Goal: Task Accomplishment & Management: Manage account settings

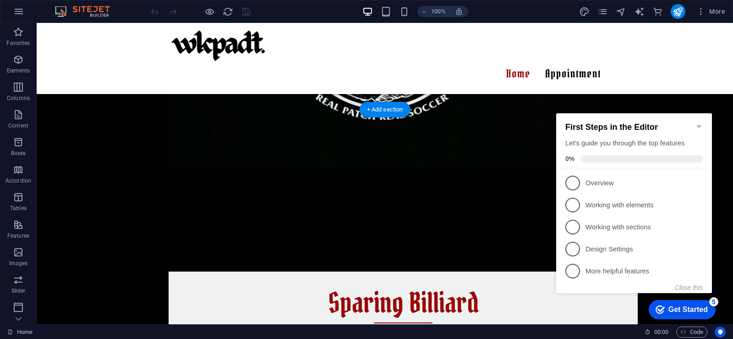
scroll to position [1482, 0]
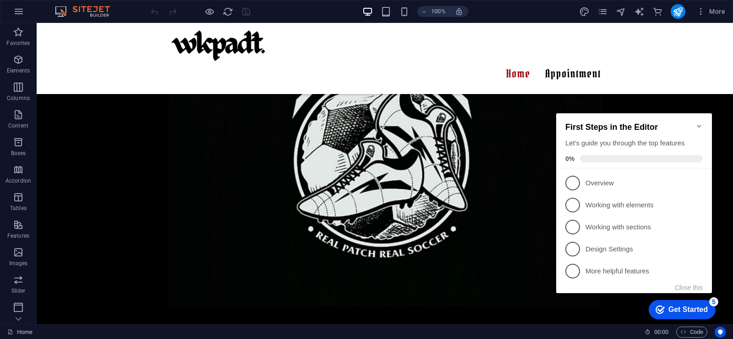
click at [698, 122] on icon "Minimize checklist" at bounding box center [699, 125] width 7 height 7
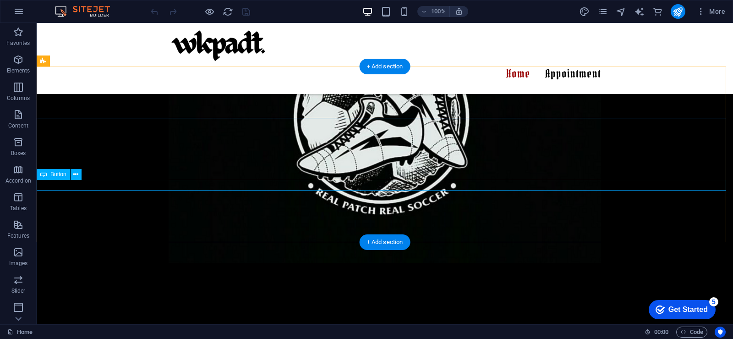
scroll to position [1528, 0]
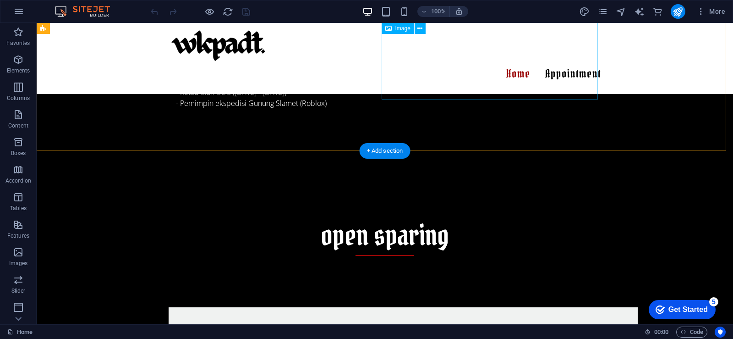
scroll to position [963, 0]
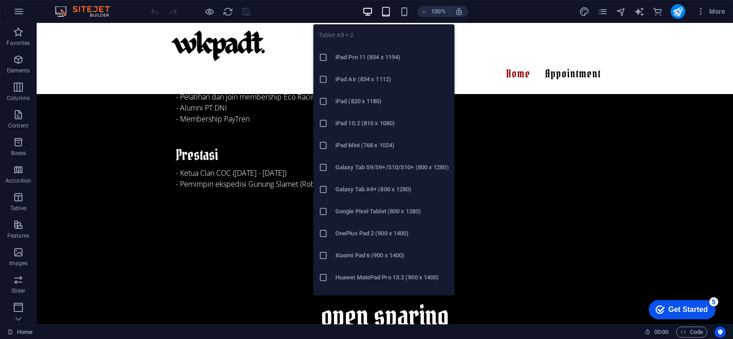
click at [388, 9] on icon "button" at bounding box center [386, 11] width 11 height 11
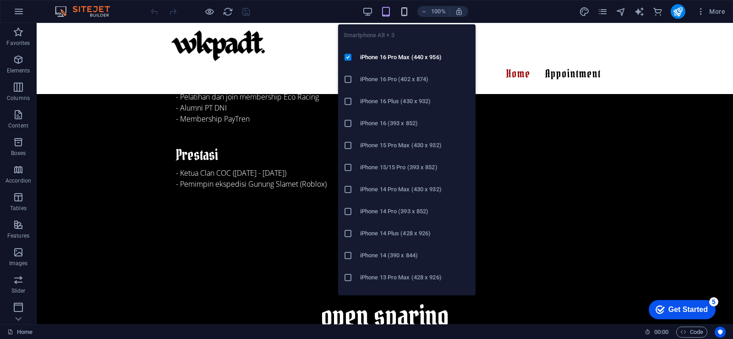
click at [405, 13] on icon "button" at bounding box center [404, 11] width 11 height 11
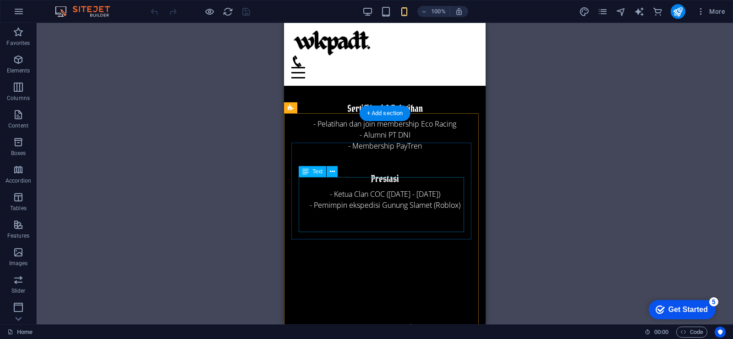
scroll to position [957, 0]
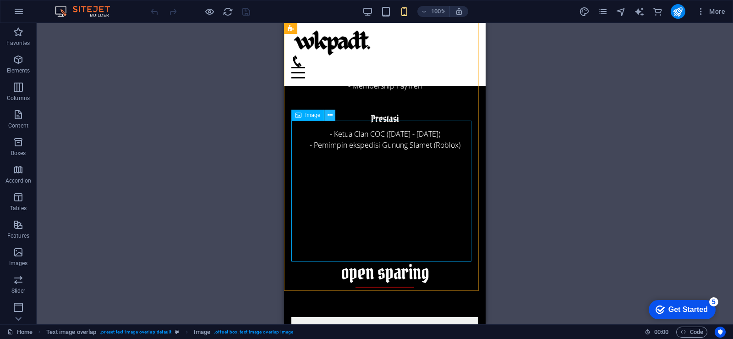
click at [331, 112] on icon at bounding box center [330, 115] width 5 height 10
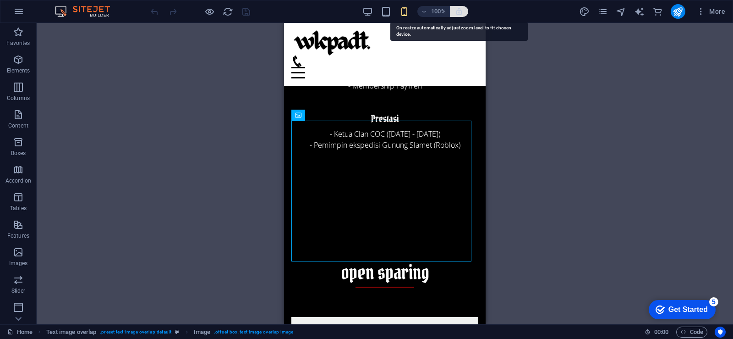
click at [457, 11] on icon "button" at bounding box center [459, 11] width 8 height 8
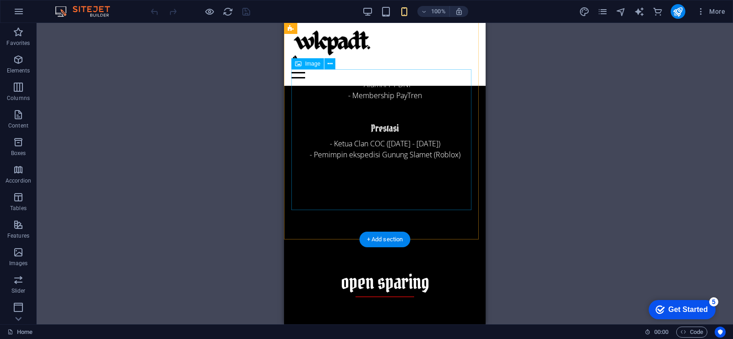
scroll to position [1008, 0]
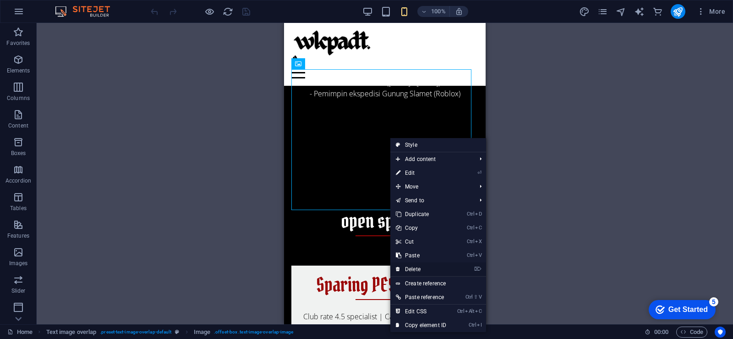
click at [425, 269] on link "⌦ Delete" at bounding box center [421, 269] width 61 height 14
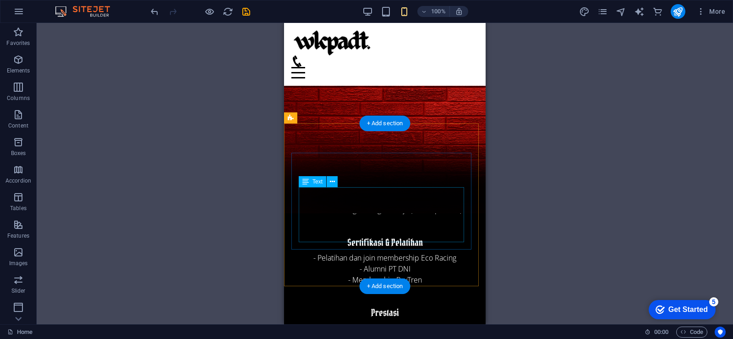
scroll to position [733, 0]
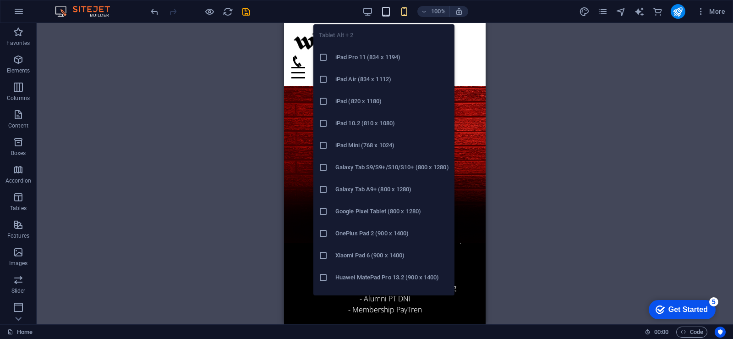
click at [389, 11] on icon "button" at bounding box center [386, 11] width 11 height 11
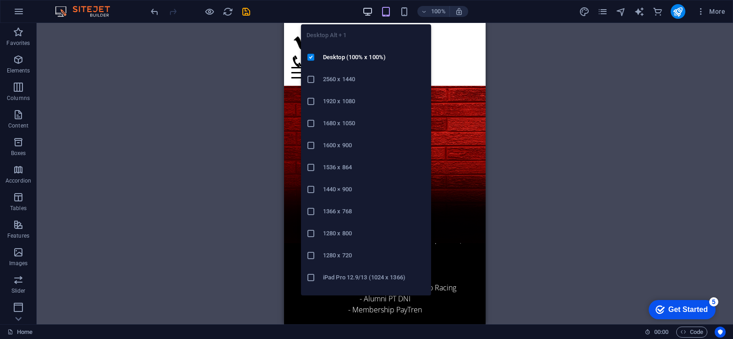
click at [369, 15] on icon "button" at bounding box center [368, 11] width 11 height 11
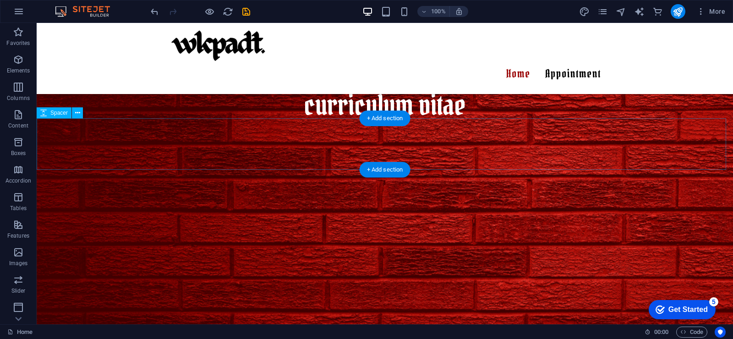
scroll to position [590, 0]
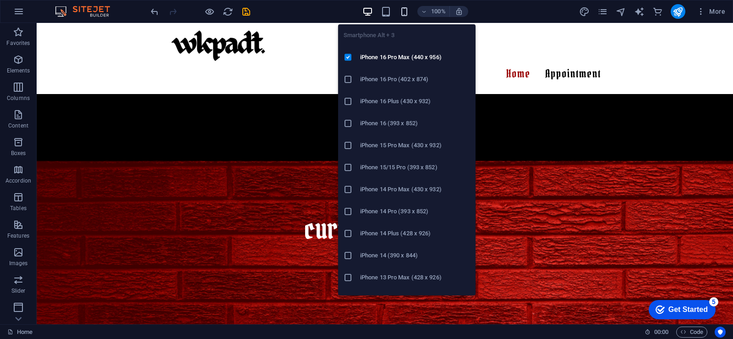
click at [405, 11] on icon "button" at bounding box center [404, 11] width 11 height 11
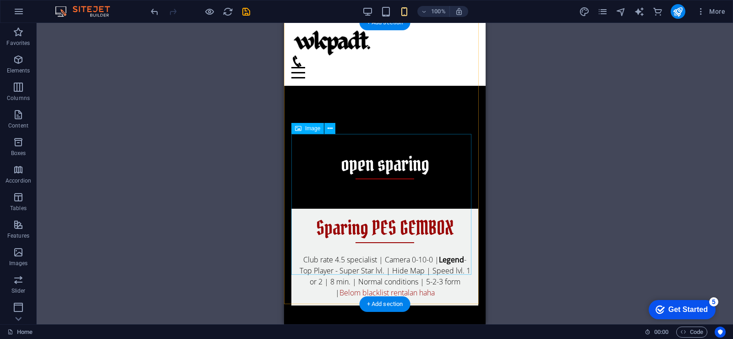
scroll to position [1100, 0]
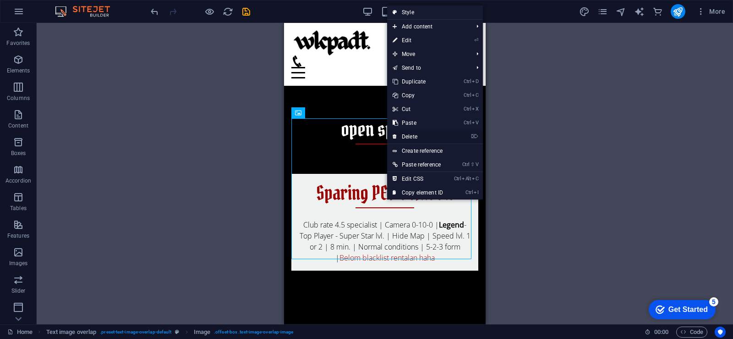
drag, startPoint x: 150, startPoint y: 116, endPoint x: 435, endPoint y: 139, distance: 285.1
click at [435, 139] on link "⌦ Delete" at bounding box center [417, 137] width 61 height 14
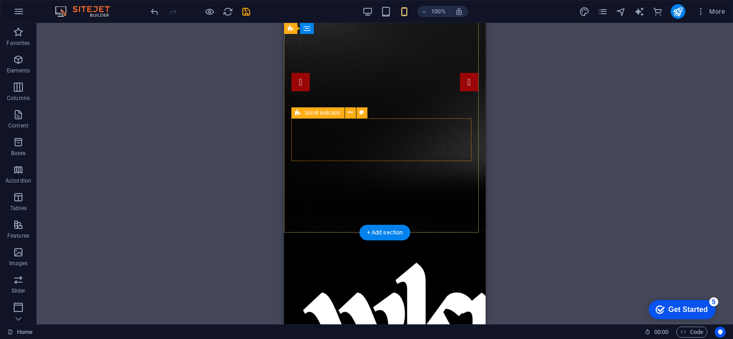
scroll to position [0, 0]
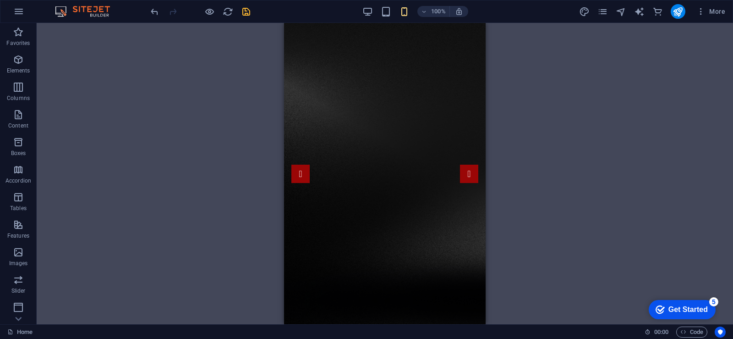
click at [249, 12] on icon "save" at bounding box center [246, 11] width 11 height 11
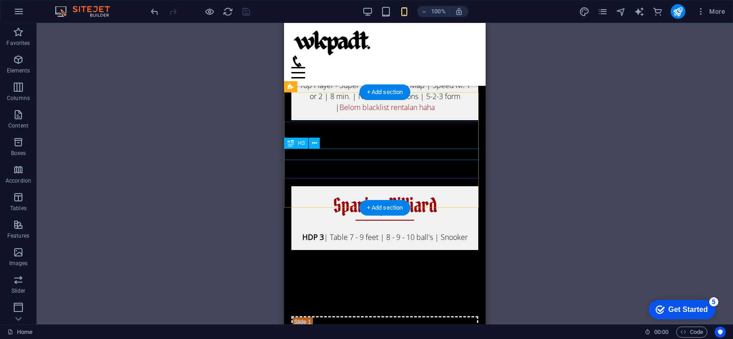
scroll to position [1238, 0]
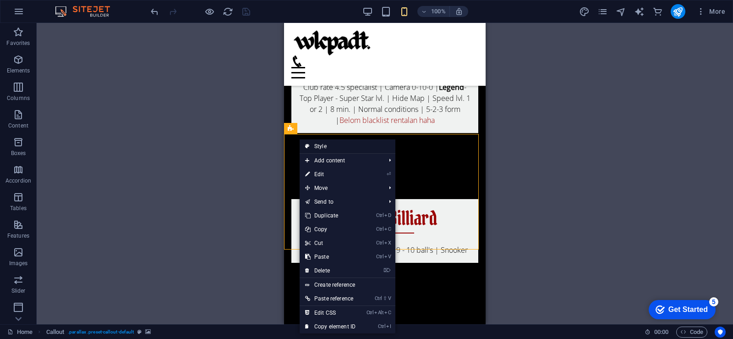
click at [318, 148] on link "Style" at bounding box center [348, 146] width 96 height 14
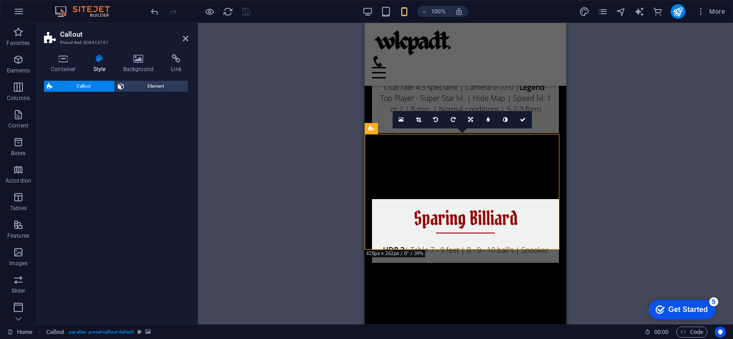
select select "%"
select select "center"
select select "rem"
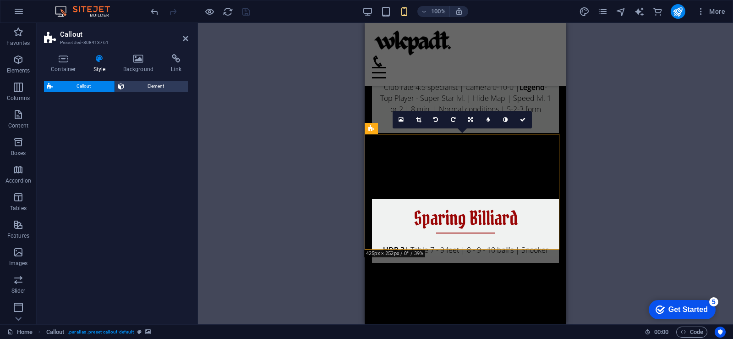
select select "px"
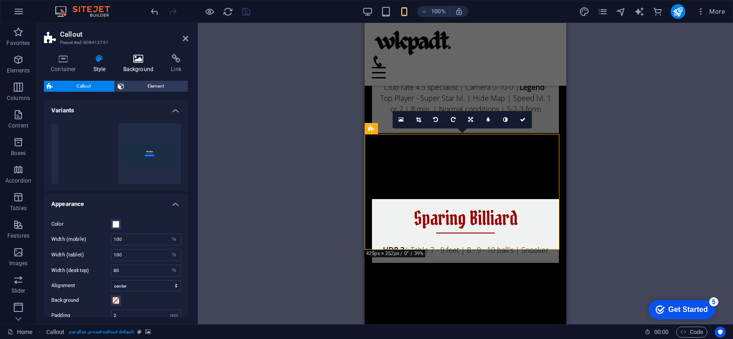
click at [140, 67] on h4 "Background" at bounding box center [140, 63] width 48 height 19
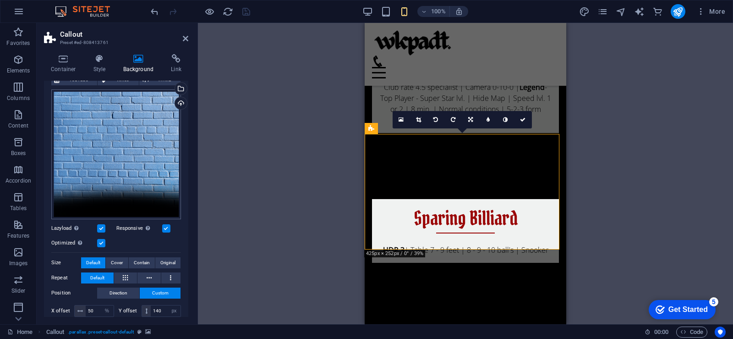
scroll to position [0, 0]
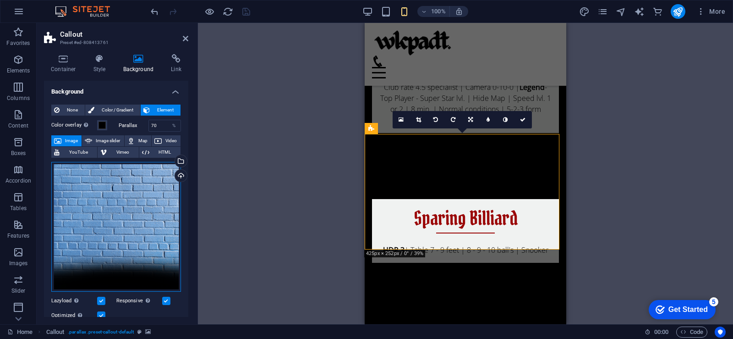
click at [93, 198] on div "Drag files here, click to choose files or select files from Files or our free s…" at bounding box center [116, 227] width 130 height 130
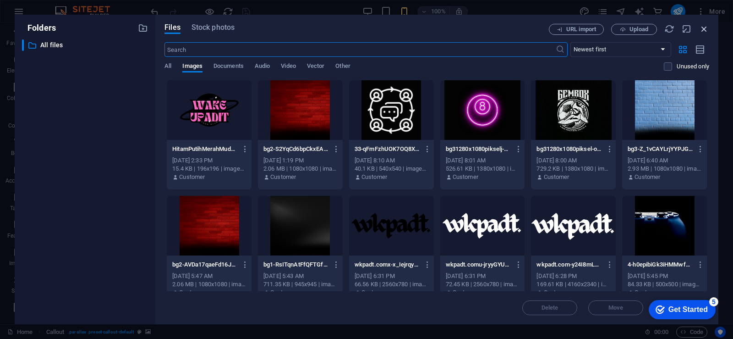
click at [706, 27] on icon "button" at bounding box center [704, 29] width 10 height 10
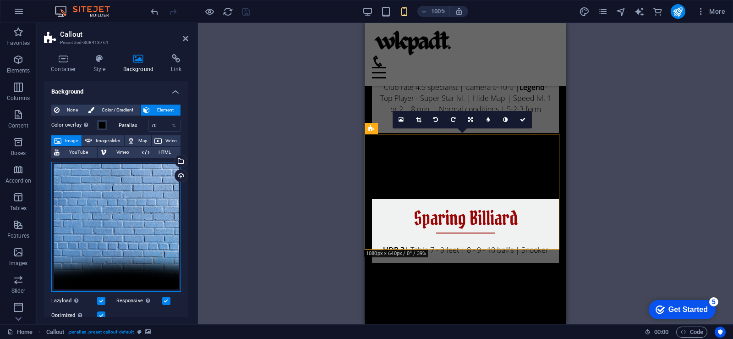
click at [100, 184] on div "Drag files here, click to choose files or select files from Files or our free s…" at bounding box center [116, 227] width 130 height 130
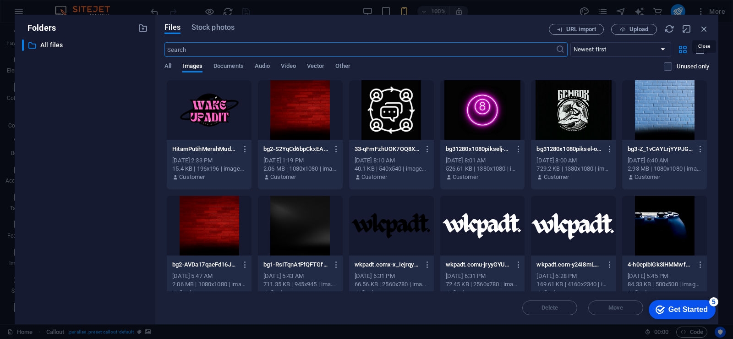
click at [704, 29] on icon "button" at bounding box center [704, 29] width 10 height 10
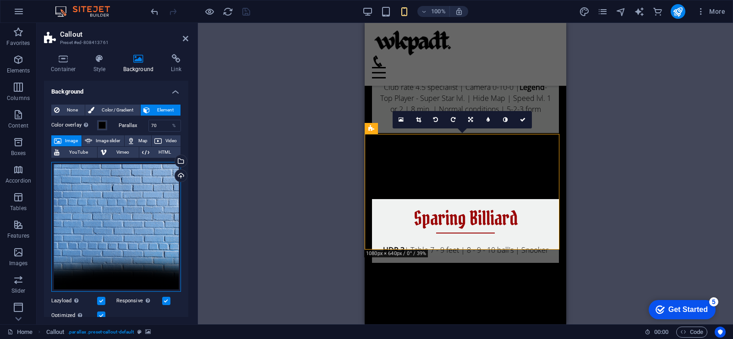
drag, startPoint x: 120, startPoint y: 197, endPoint x: 109, endPoint y: 202, distance: 12.1
click at [109, 202] on div "Drag files here, click to choose files or select files from Files or our free s…" at bounding box center [116, 227] width 130 height 130
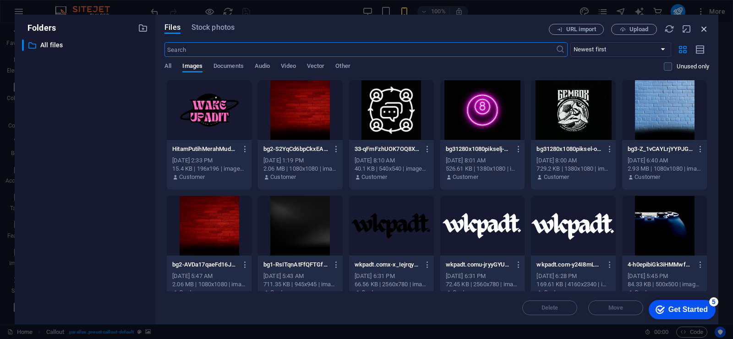
click at [704, 31] on icon "button" at bounding box center [704, 29] width 10 height 10
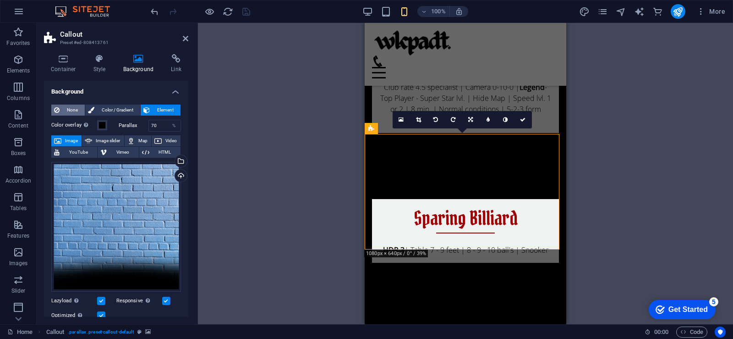
click at [65, 107] on span "None" at bounding box center [72, 110] width 20 height 11
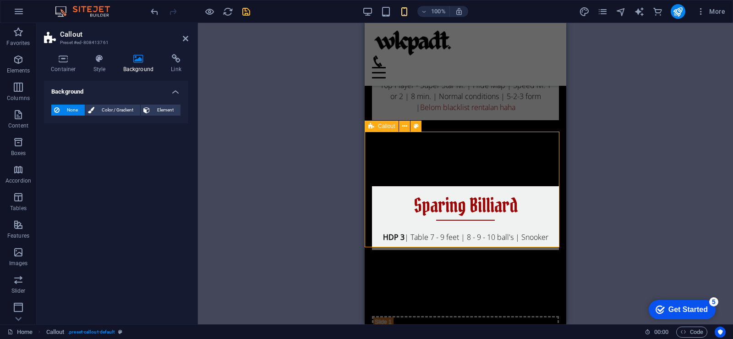
scroll to position [1238, 0]
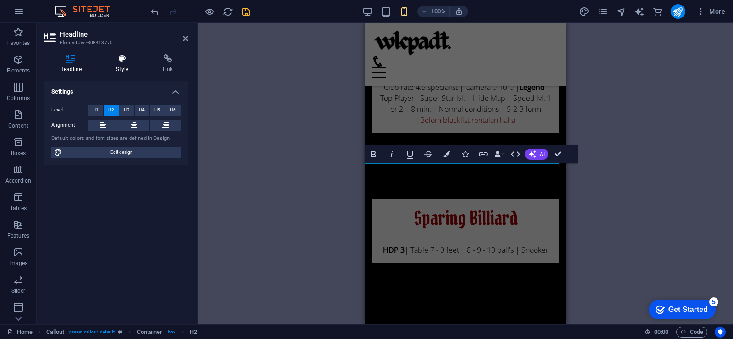
click at [120, 64] on h4 "Style" at bounding box center [124, 63] width 47 height 19
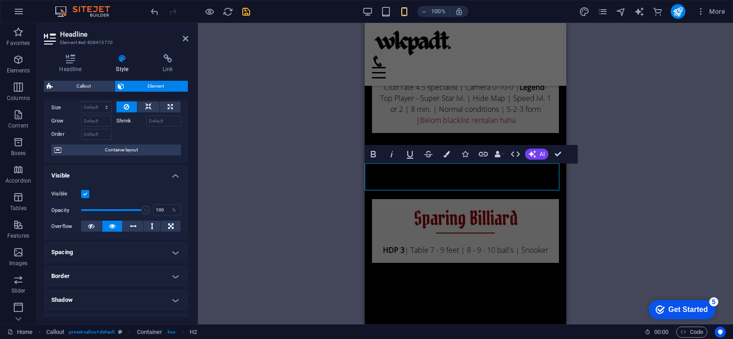
scroll to position [46, 0]
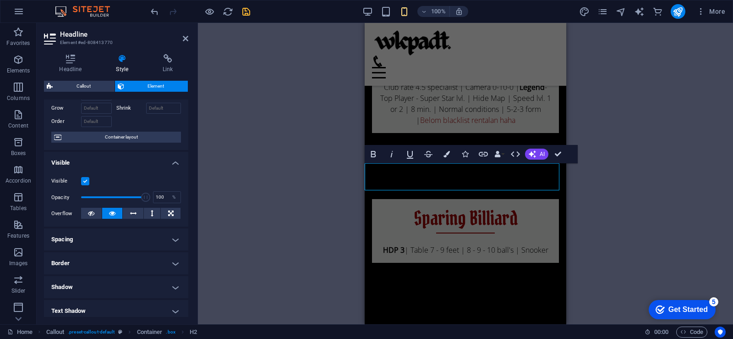
click at [109, 239] on h4 "Spacing" at bounding box center [116, 239] width 144 height 22
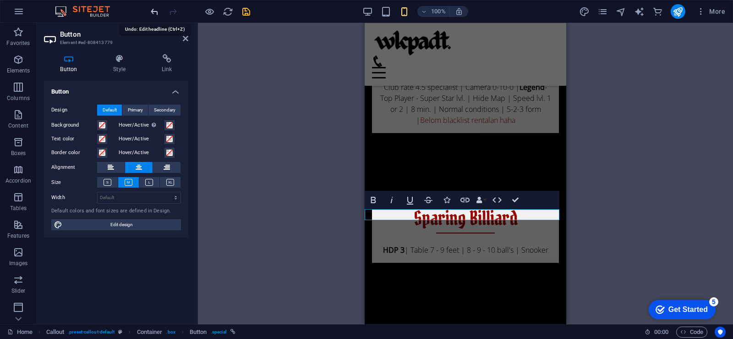
click at [155, 10] on icon "undo" at bounding box center [154, 11] width 11 height 11
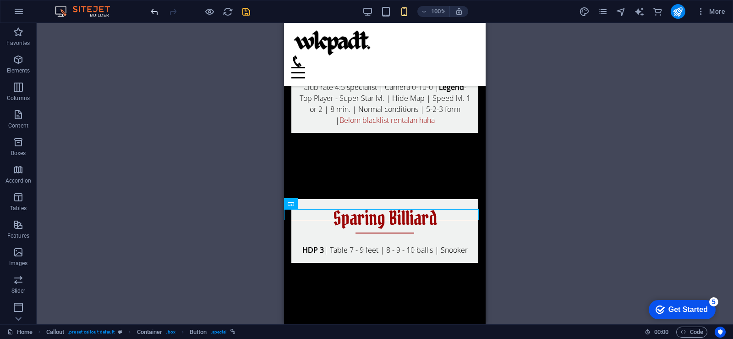
click at [157, 13] on icon "undo" at bounding box center [154, 11] width 11 height 11
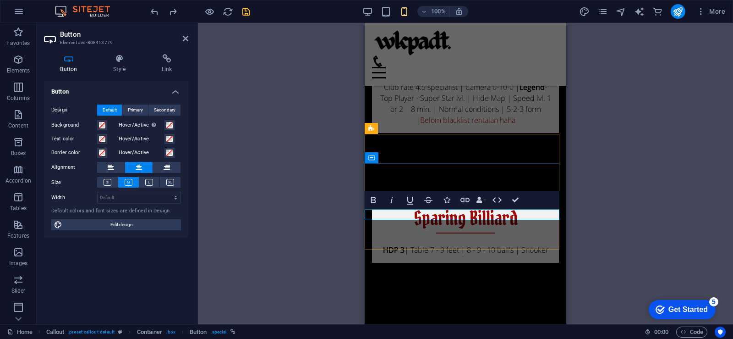
click at [116, 69] on h4 "Style" at bounding box center [121, 63] width 49 height 19
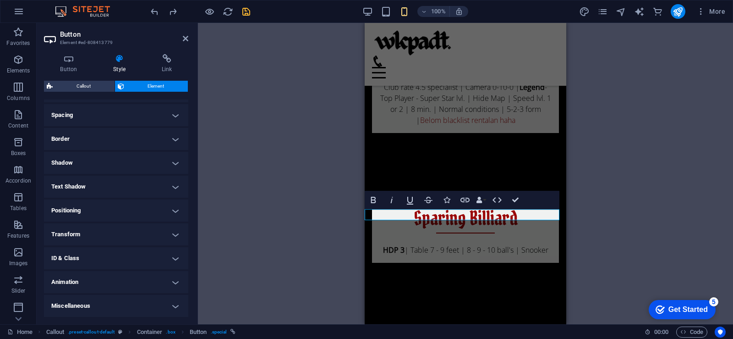
scroll to position [78, 0]
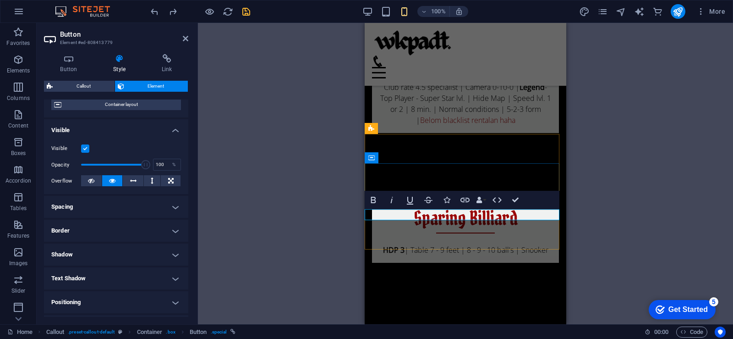
click at [251, 15] on icon "save" at bounding box center [246, 11] width 11 height 11
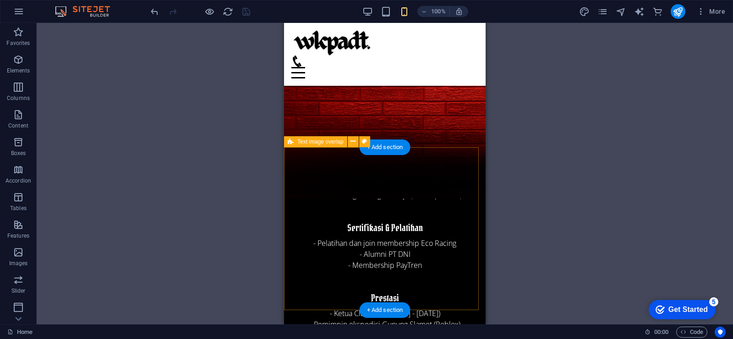
scroll to position [825, 0]
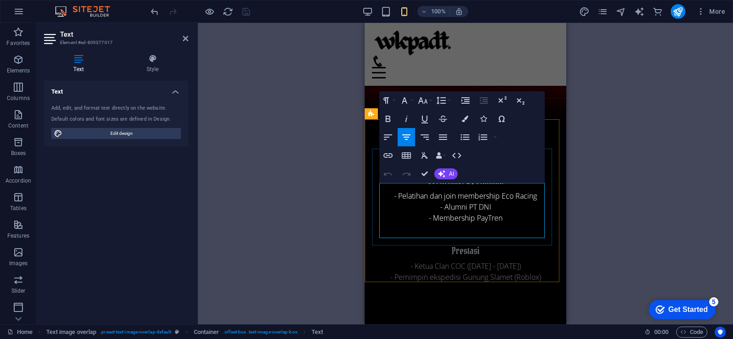
click at [621, 117] on div "Drag here to replace the existing content. Press “Ctrl” if you want to create a…" at bounding box center [465, 173] width 535 height 301
click at [293, 239] on div "Drag here to replace the existing content. Press “Ctrl” if you want to create a…" at bounding box center [465, 173] width 535 height 301
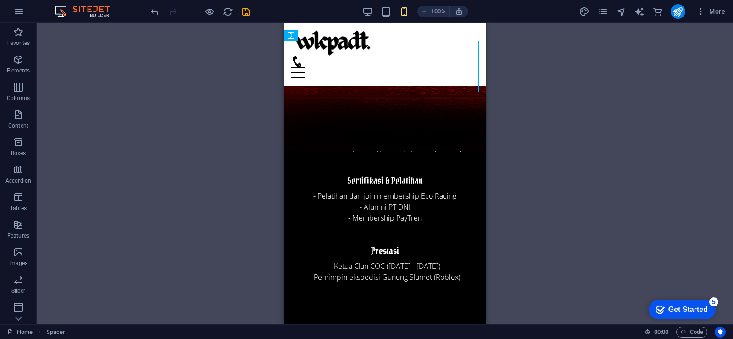
click at [249, 16] on icon "save" at bounding box center [246, 11] width 11 height 11
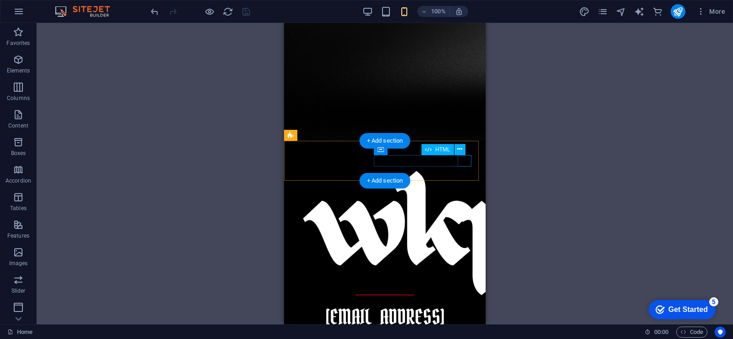
scroll to position [0, 0]
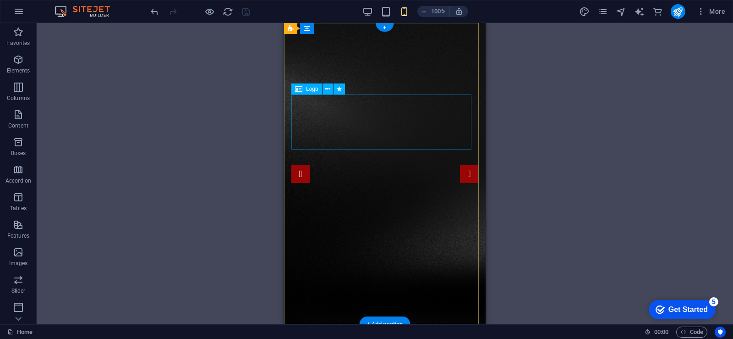
select select "px"
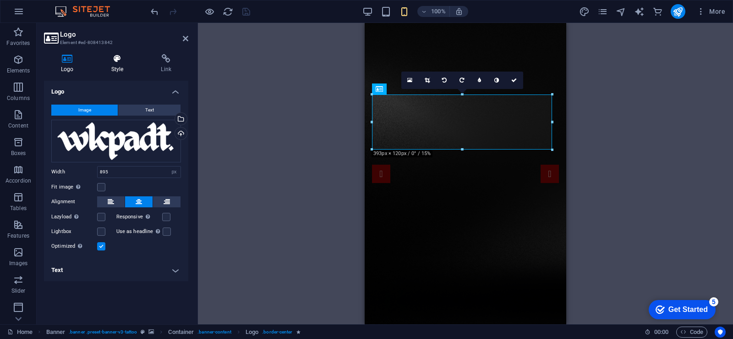
click at [124, 62] on icon at bounding box center [117, 58] width 46 height 9
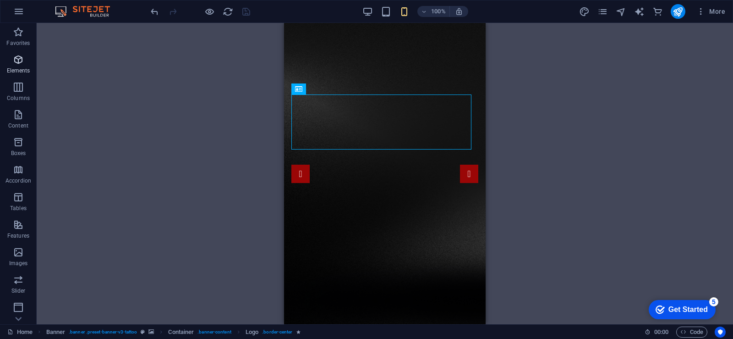
click at [20, 61] on icon "button" at bounding box center [18, 59] width 11 height 11
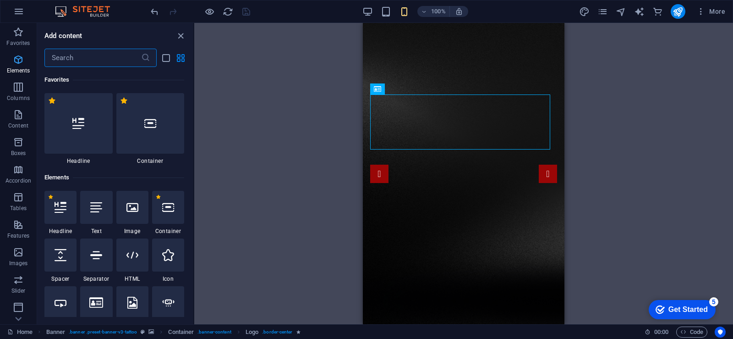
scroll to position [98, 0]
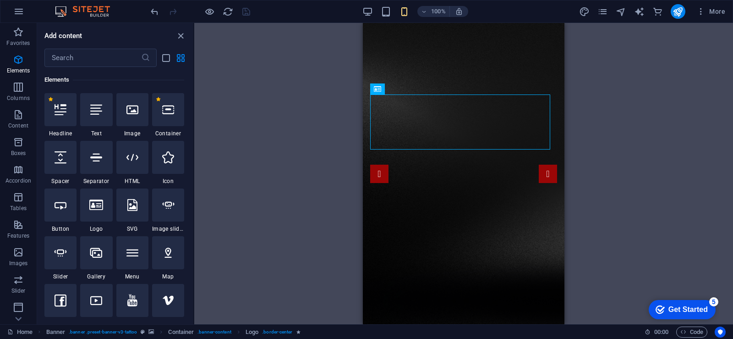
click at [270, 138] on div "Drag here to replace the existing content. Press “Ctrl” if you want to create a…" at bounding box center [463, 173] width 539 height 301
click at [682, 12] on icon "publish" at bounding box center [678, 11] width 11 height 11
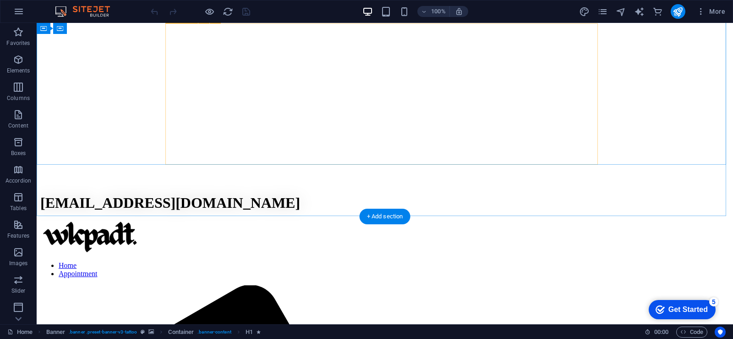
scroll to position [321, 0]
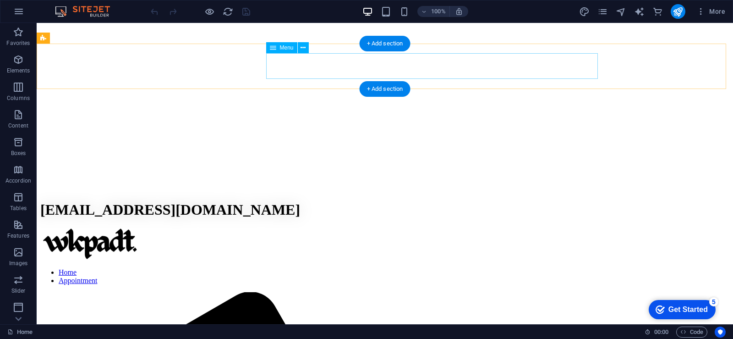
click at [574, 268] on nav "Home Appointment" at bounding box center [384, 276] width 689 height 17
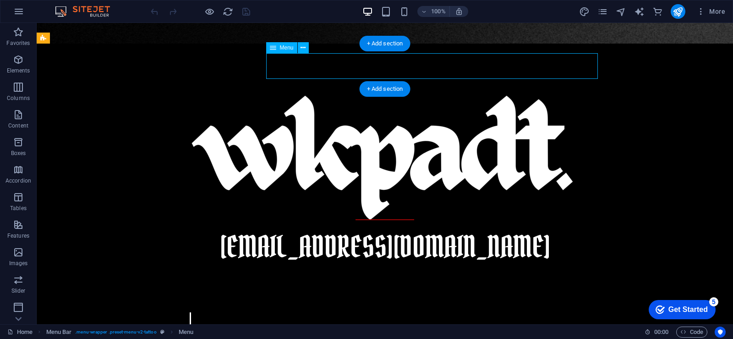
select select
select select "5"
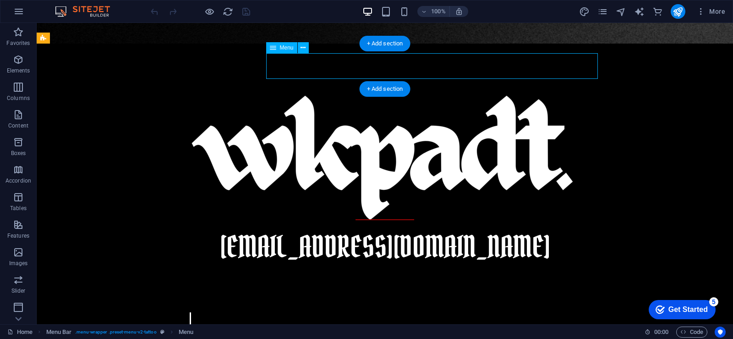
select select
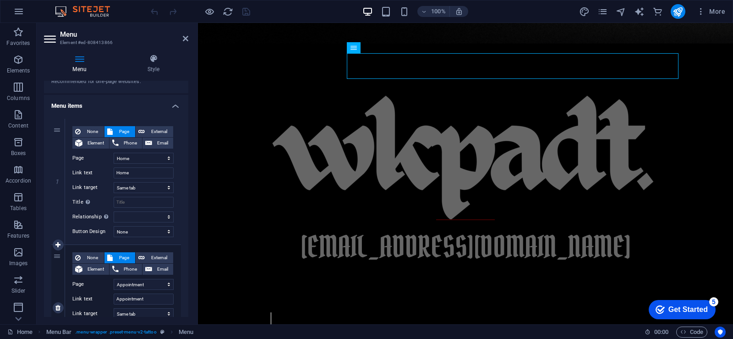
scroll to position [92, 0]
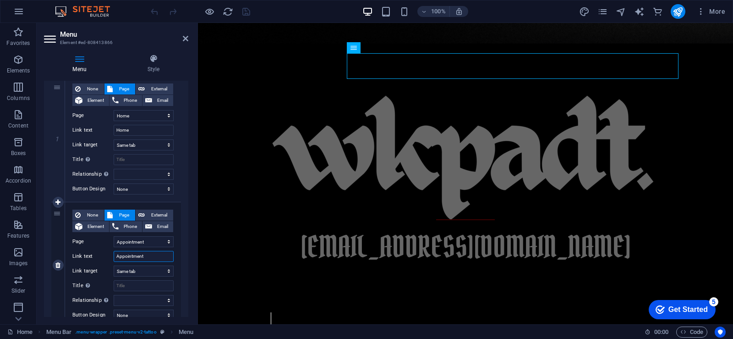
drag, startPoint x: 147, startPoint y: 253, endPoint x: 91, endPoint y: 255, distance: 55.5
click at [91, 255] on div "Link text Appointment" at bounding box center [122, 256] width 101 height 11
type input "Janji Temu"
select select
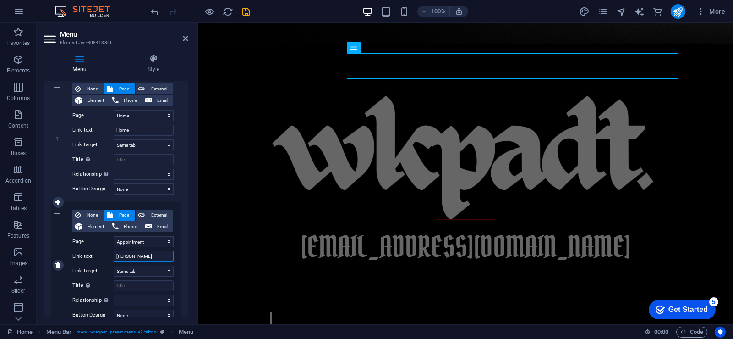
type input "Janji Temu"
click at [105, 251] on label "Link text" at bounding box center [92, 256] width 41 height 11
click at [114, 251] on input "Janji Temu" at bounding box center [144, 256] width 60 height 11
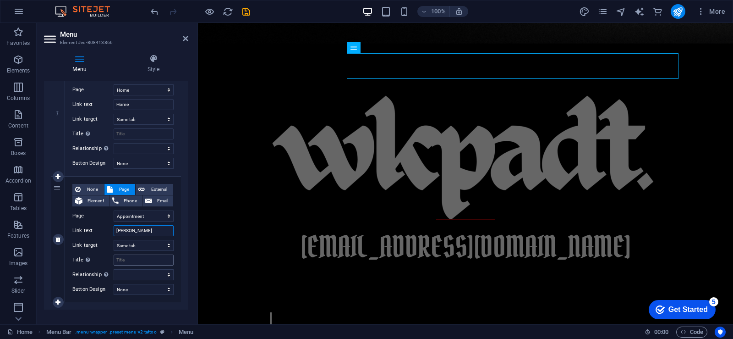
scroll to position [128, 0]
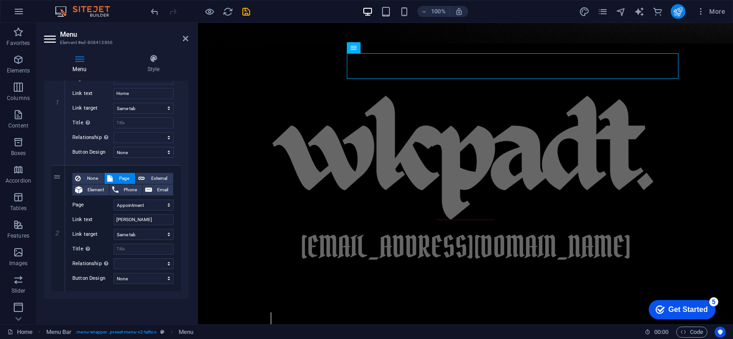
click at [674, 11] on icon "publish" at bounding box center [678, 11] width 11 height 11
